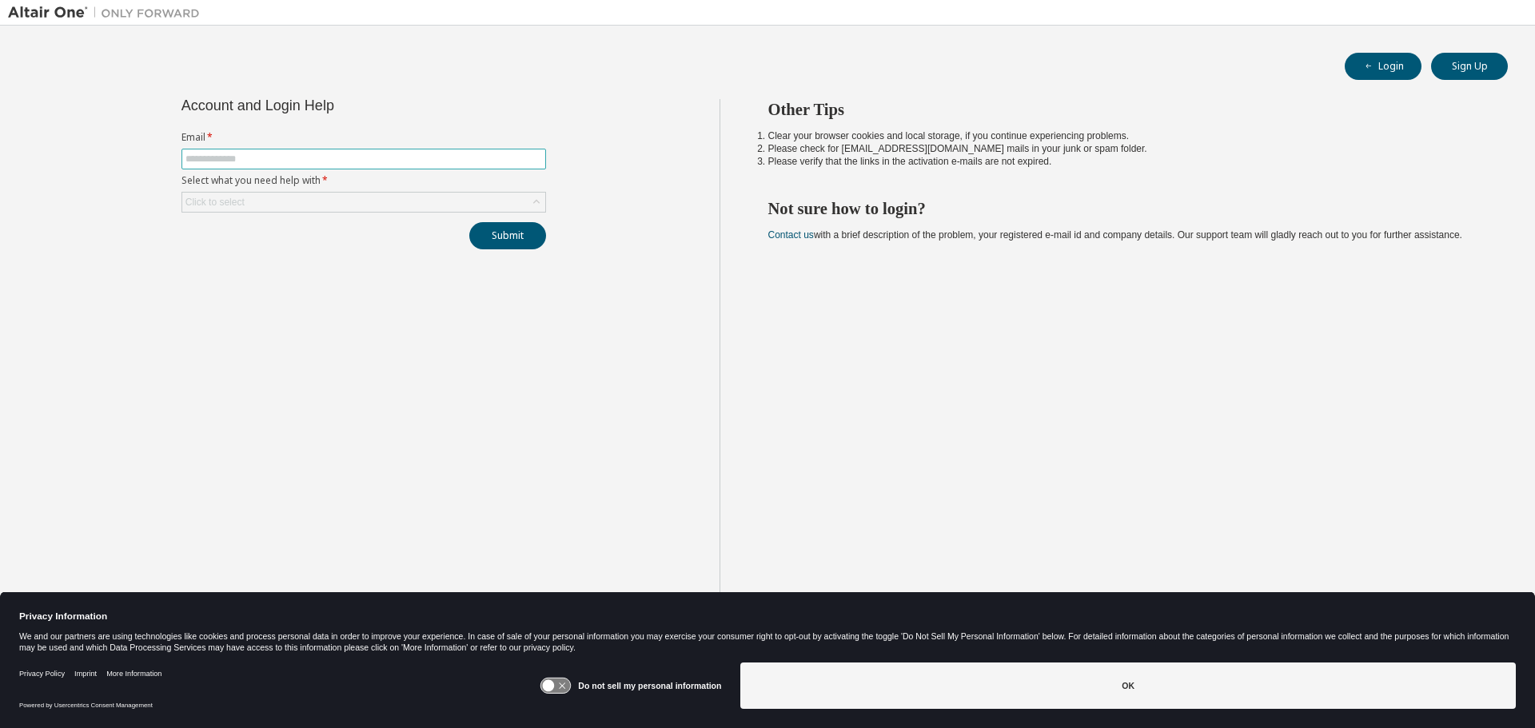
click at [485, 154] on input "text" at bounding box center [363, 159] width 357 height 13
type input "**********"
click at [400, 201] on div "Click to select" at bounding box center [363, 202] width 363 height 19
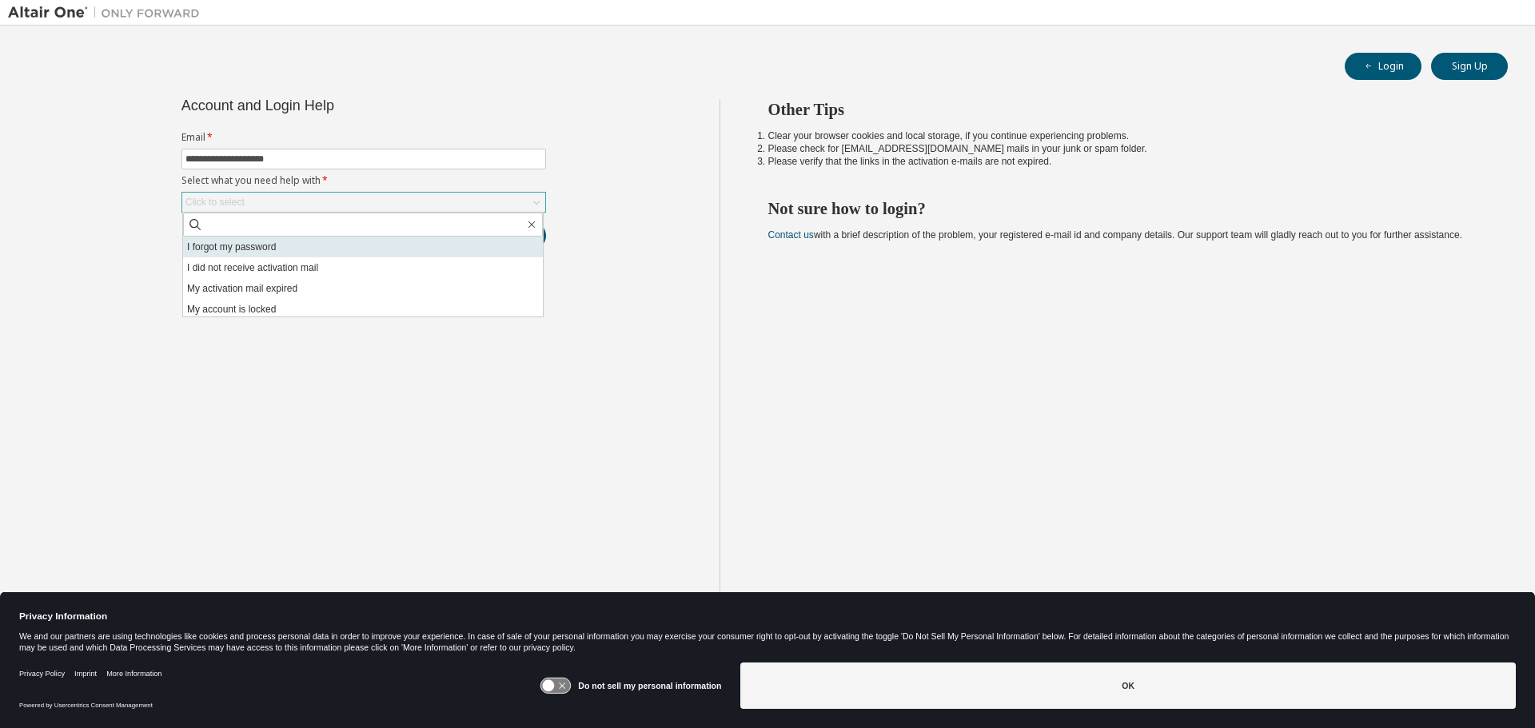
click at [352, 255] on li "I forgot my password" at bounding box center [363, 247] width 360 height 21
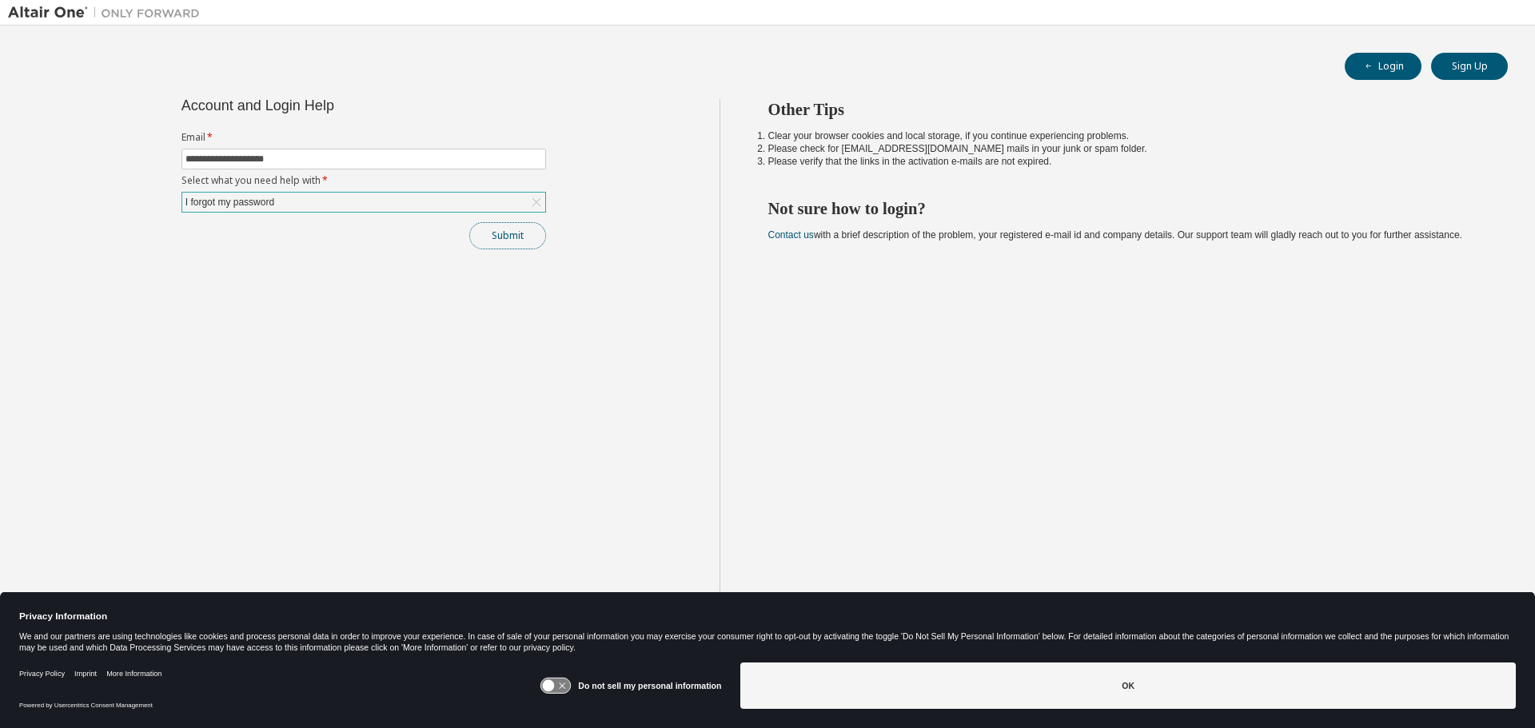
click at [505, 237] on button "Submit" at bounding box center [507, 235] width 77 height 27
click at [523, 236] on button "Submit" at bounding box center [507, 235] width 77 height 27
click at [520, 231] on button "Submit" at bounding box center [507, 235] width 77 height 27
click at [354, 159] on input "text" at bounding box center [363, 159] width 357 height 13
type input "**********"
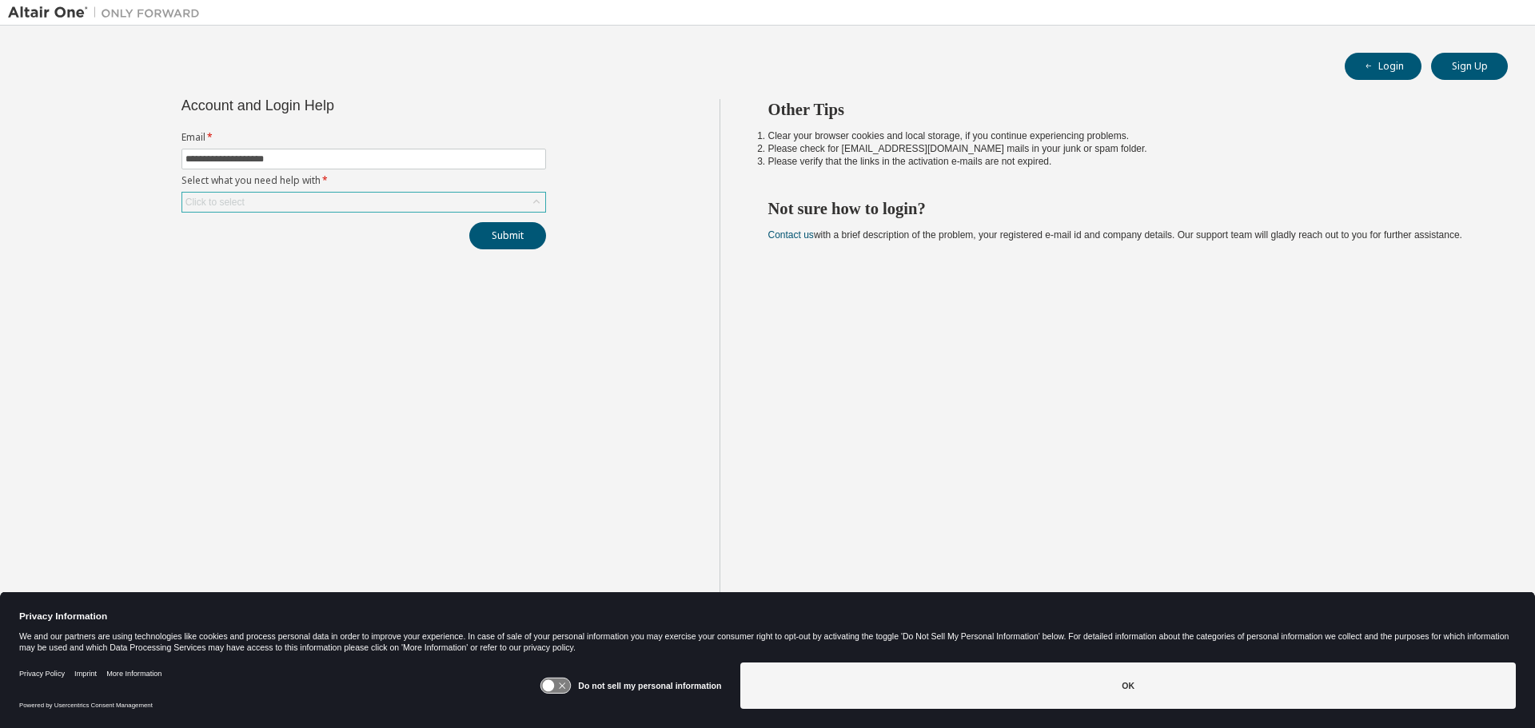
click at [361, 201] on div "Click to select" at bounding box center [363, 202] width 363 height 19
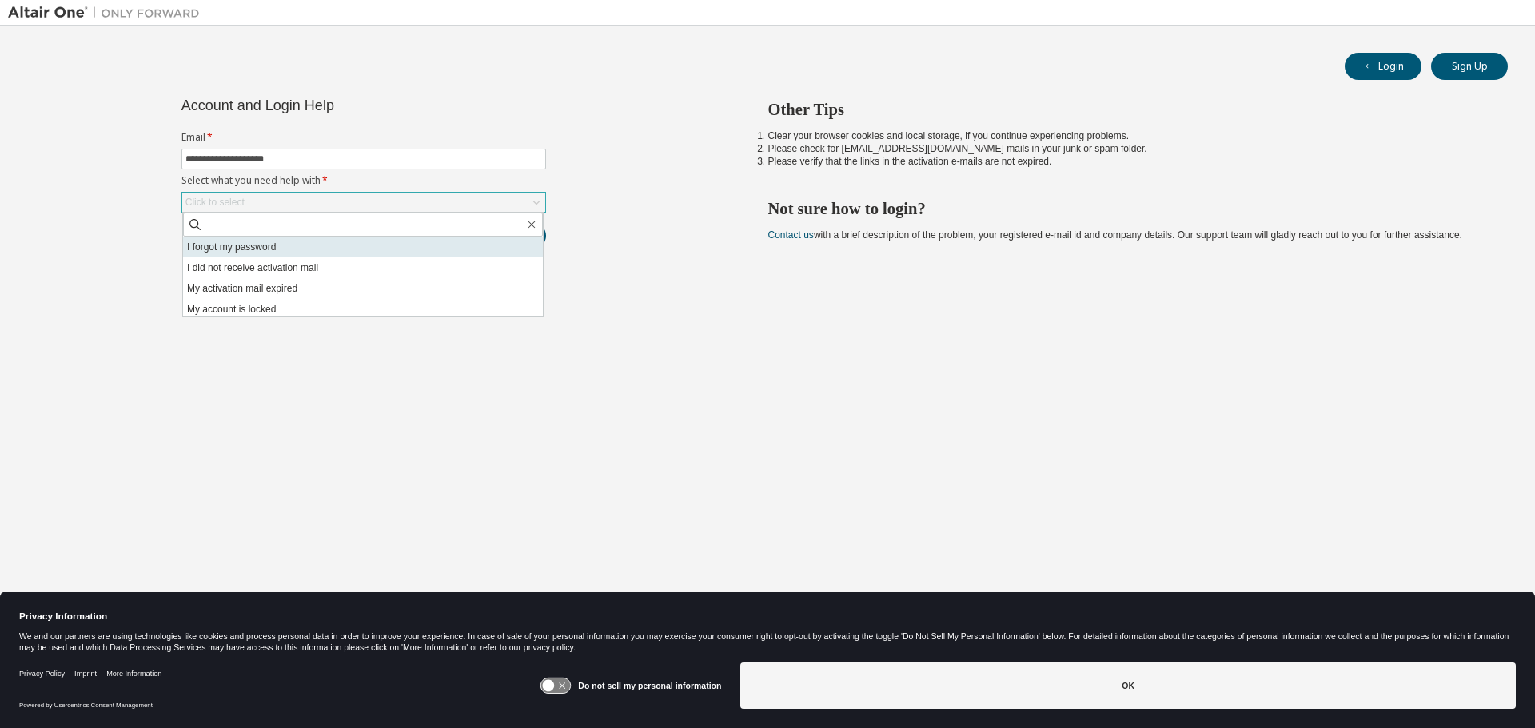
click at [345, 253] on li "I forgot my password" at bounding box center [363, 247] width 360 height 21
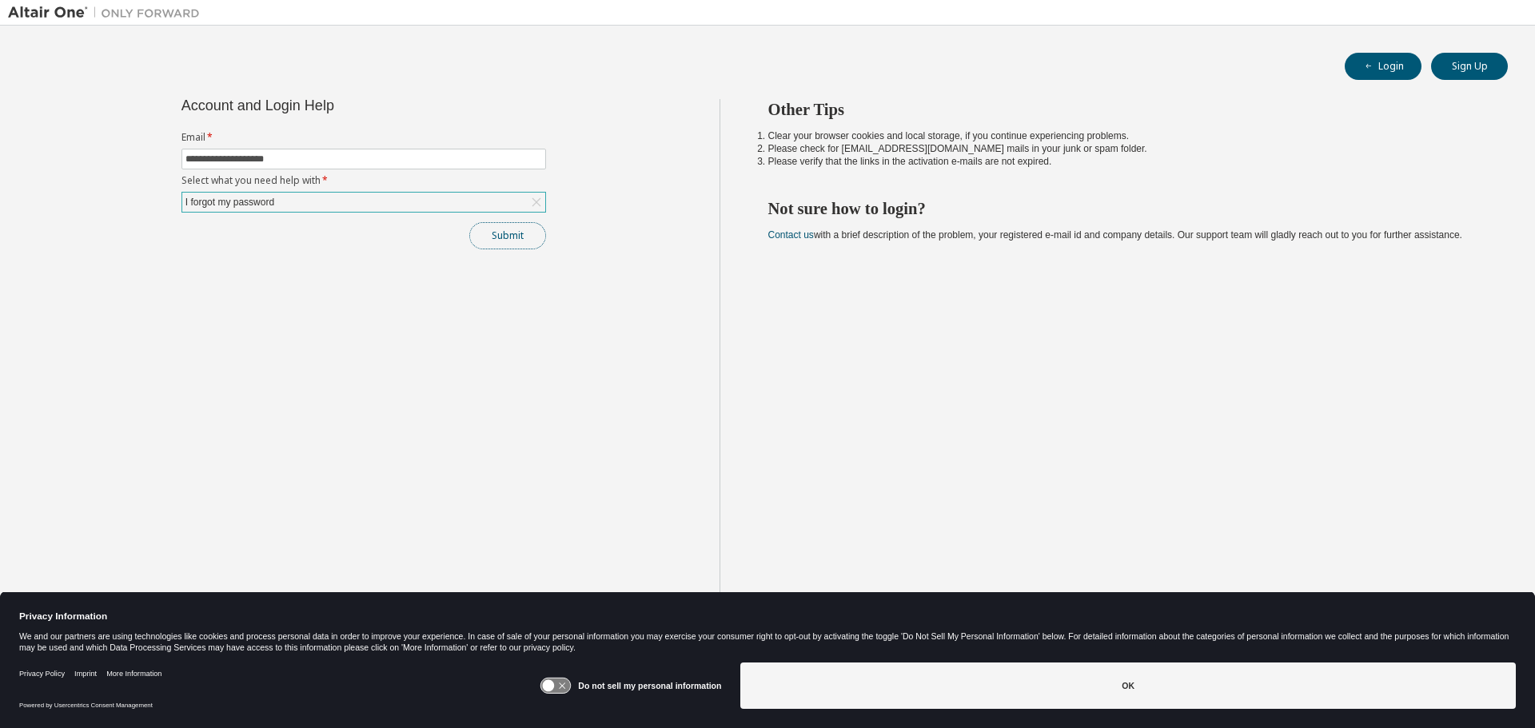
click at [509, 230] on button "Submit" at bounding box center [507, 235] width 77 height 27
click at [1224, 339] on div "Other Tips Clear your browser cookies and local storage, if you continue experi…" at bounding box center [1124, 377] width 808 height 556
click at [372, 200] on div "I forgot my password" at bounding box center [363, 202] width 363 height 19
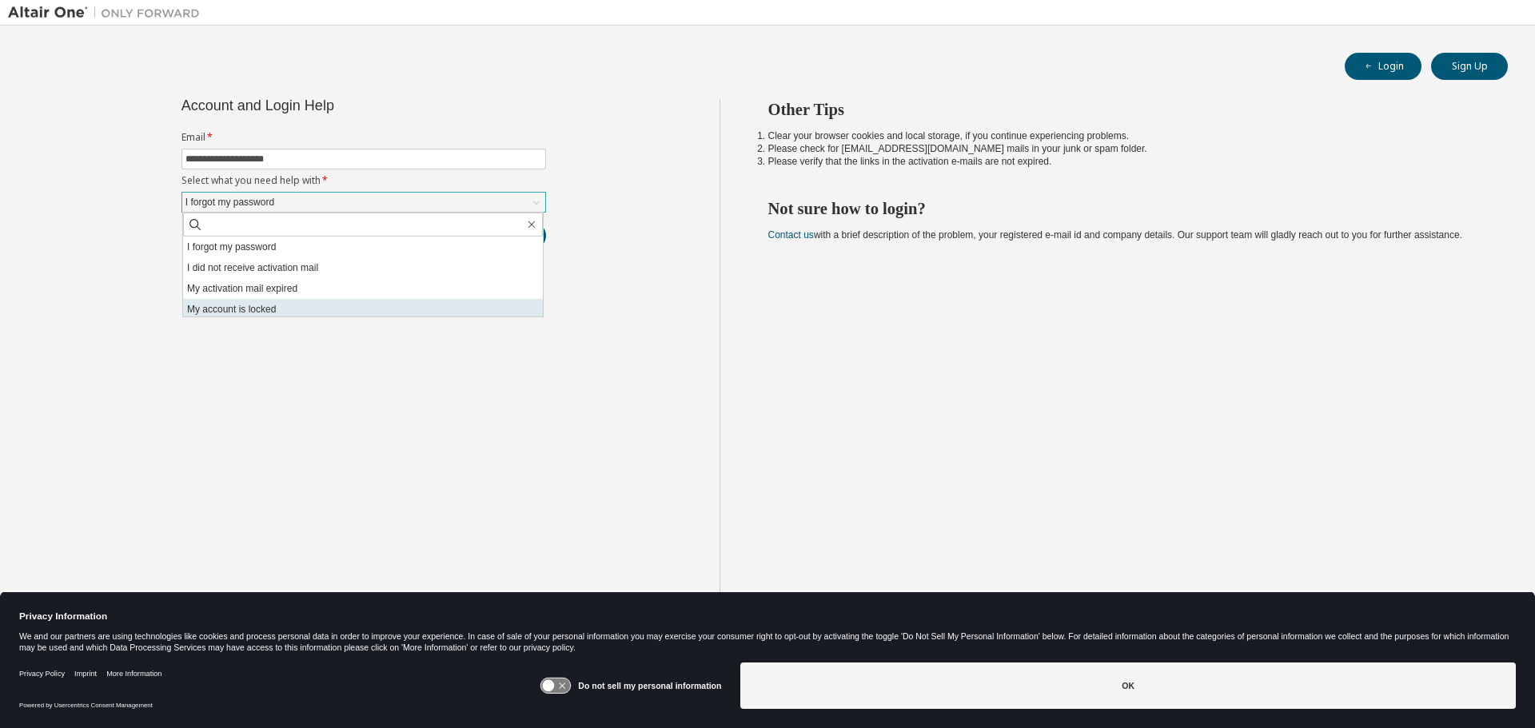
click at [353, 303] on li "My account is locked" at bounding box center [363, 309] width 360 height 21
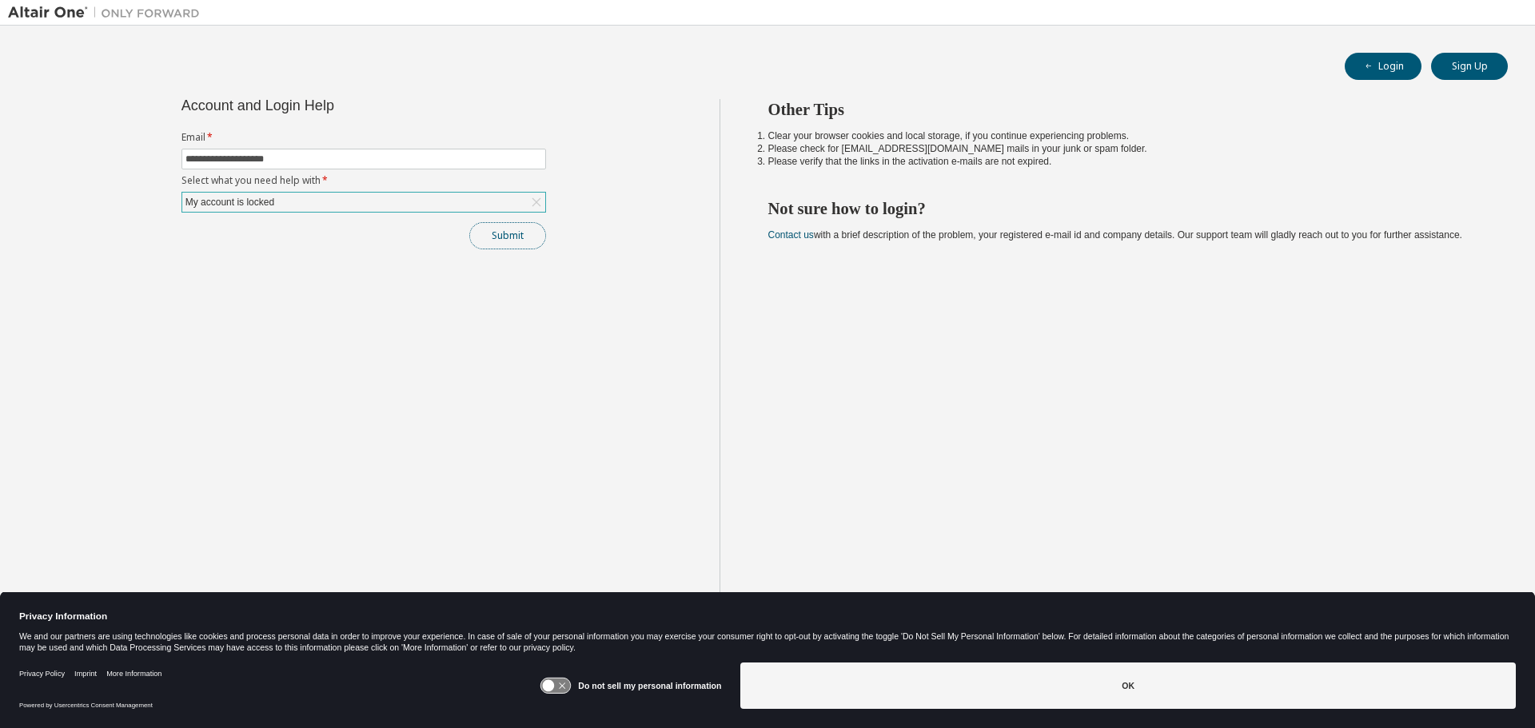
click at [523, 233] on button "Submit" at bounding box center [507, 235] width 77 height 27
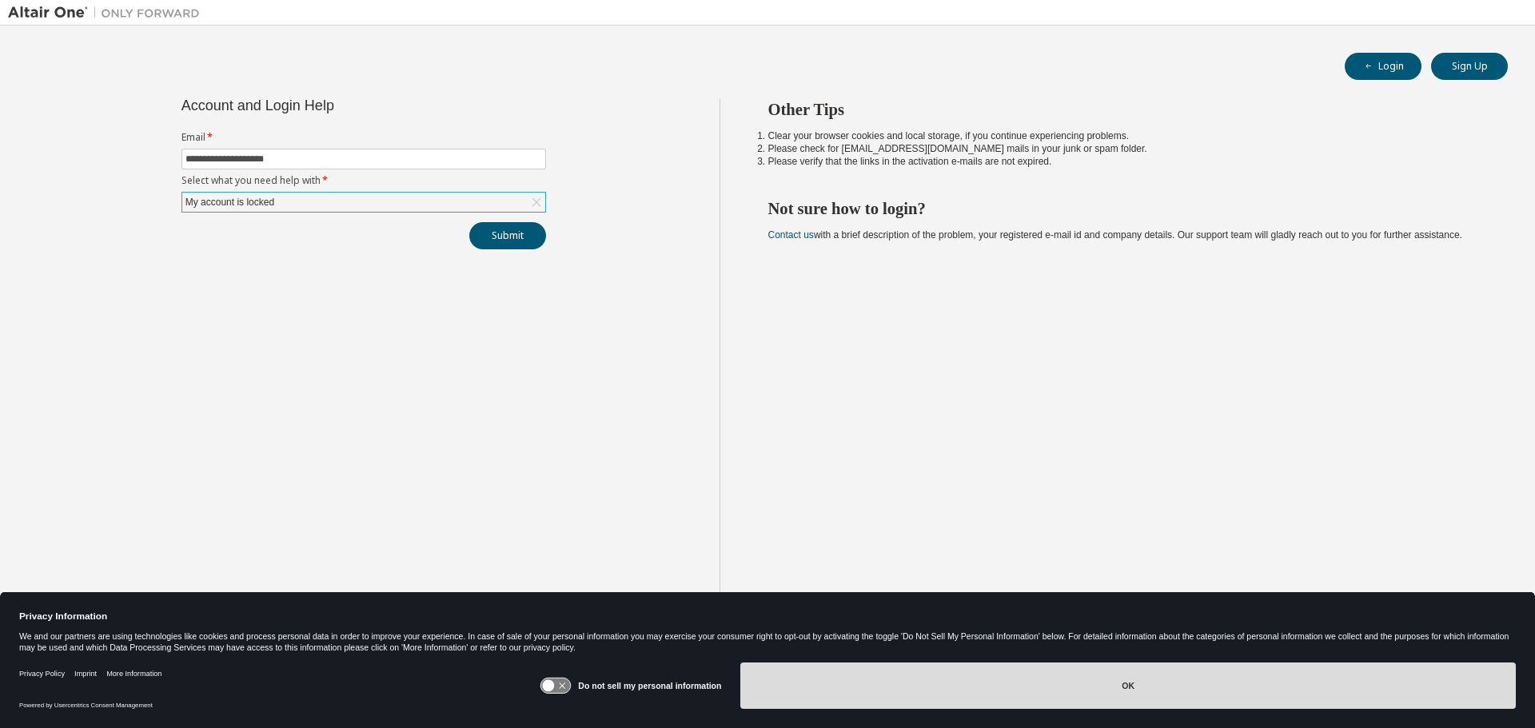
click at [975, 674] on button "OK" at bounding box center [1128, 686] width 776 height 46
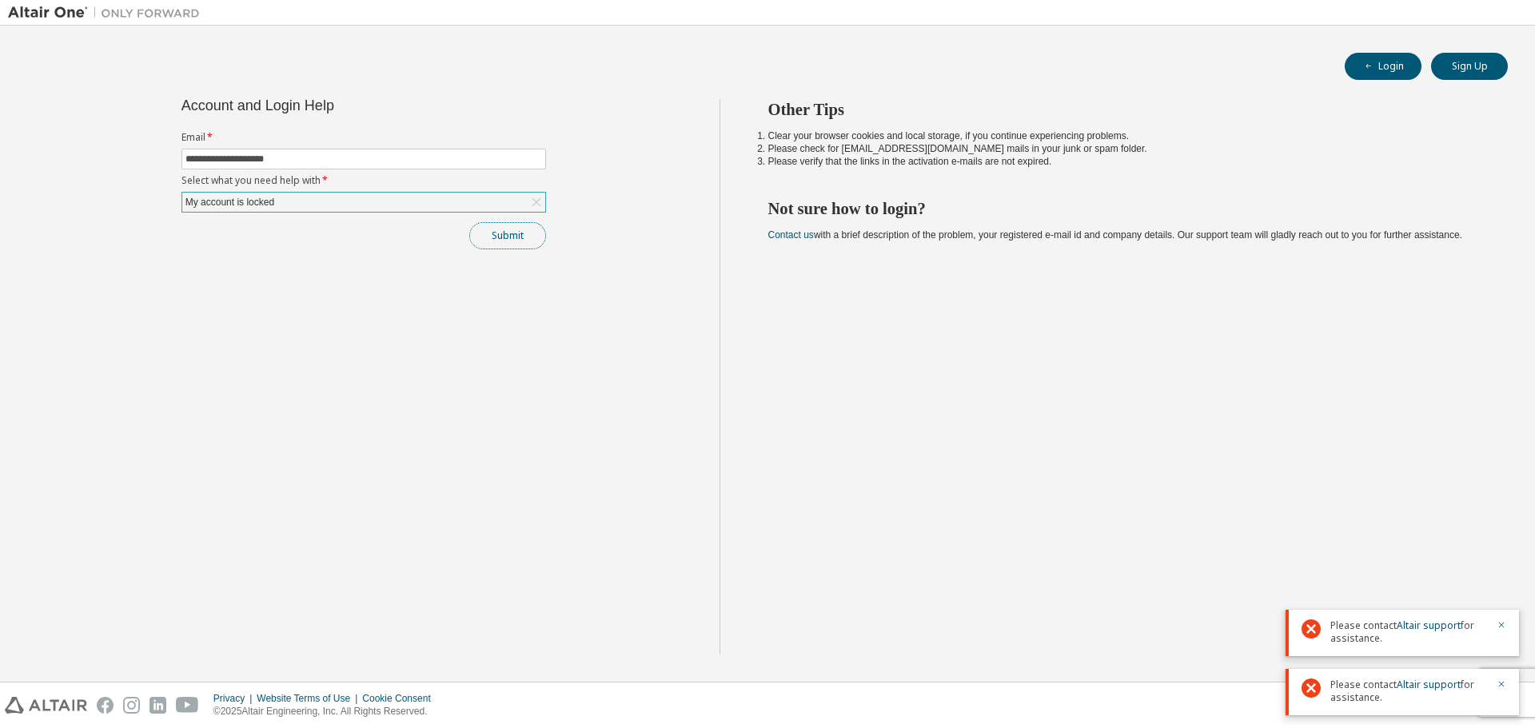
click at [493, 232] on button "Submit" at bounding box center [507, 235] width 77 height 27
